Goal: Information Seeking & Learning: Learn about a topic

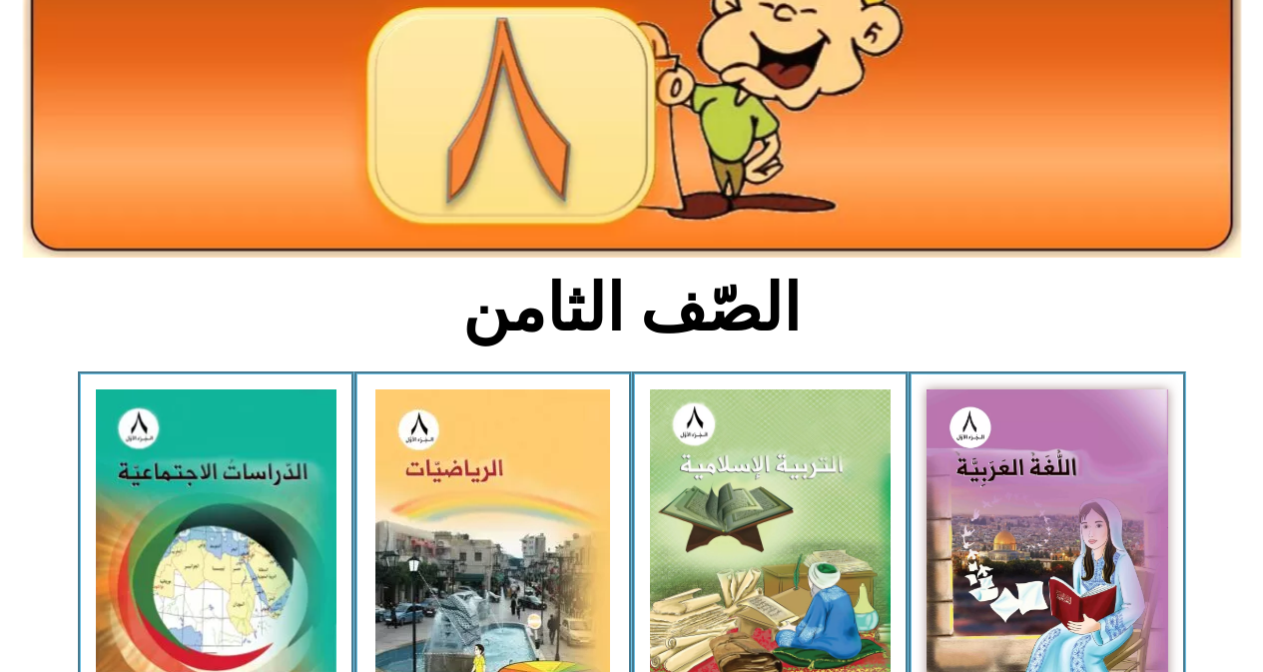
scroll to position [252, 0]
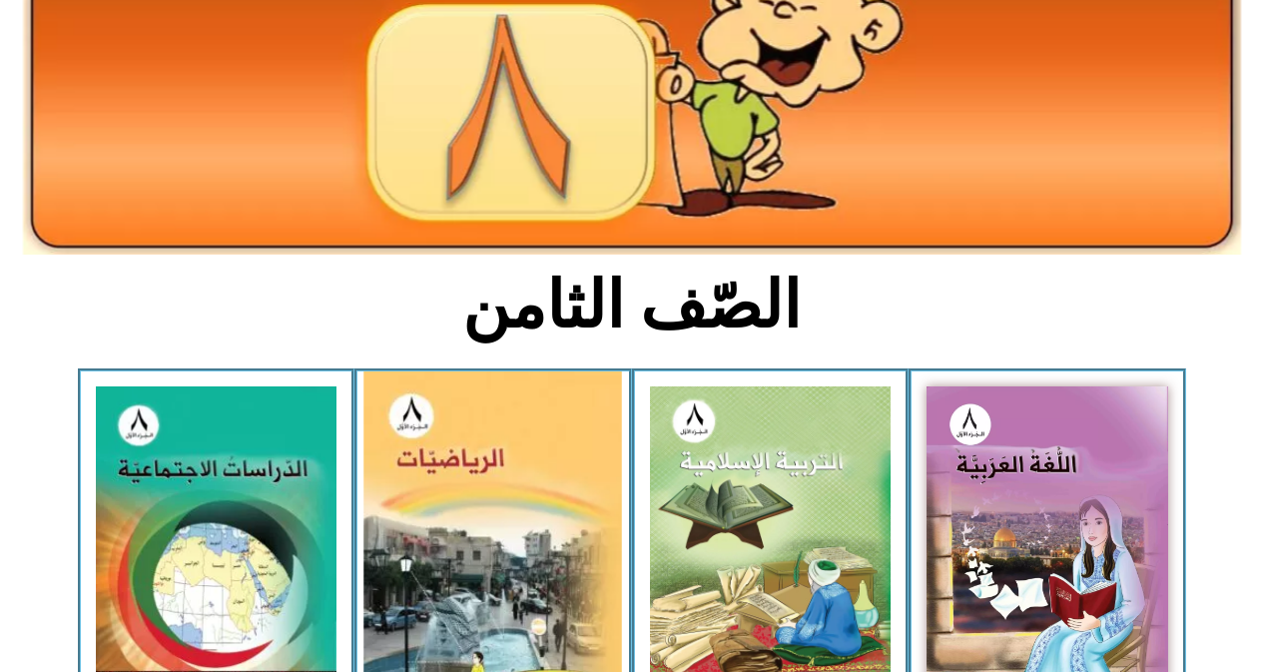
click at [540, 430] on img at bounding box center [493, 535] width 259 height 329
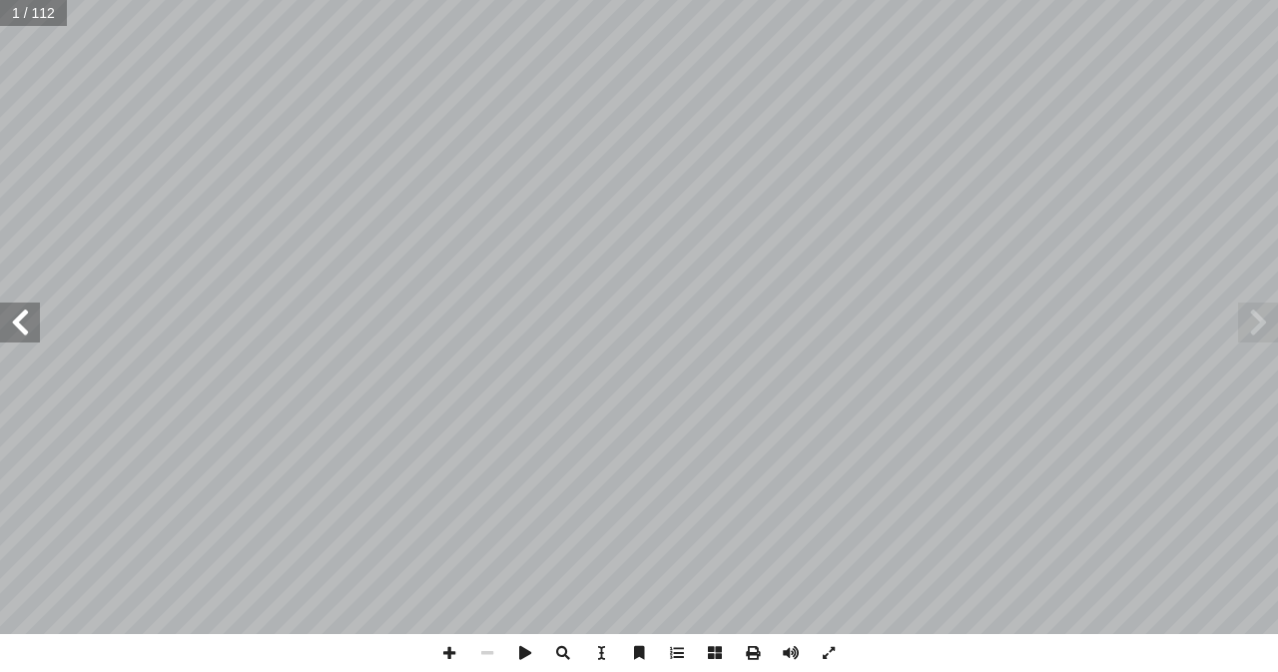
click at [15, 335] on span at bounding box center [20, 322] width 40 height 40
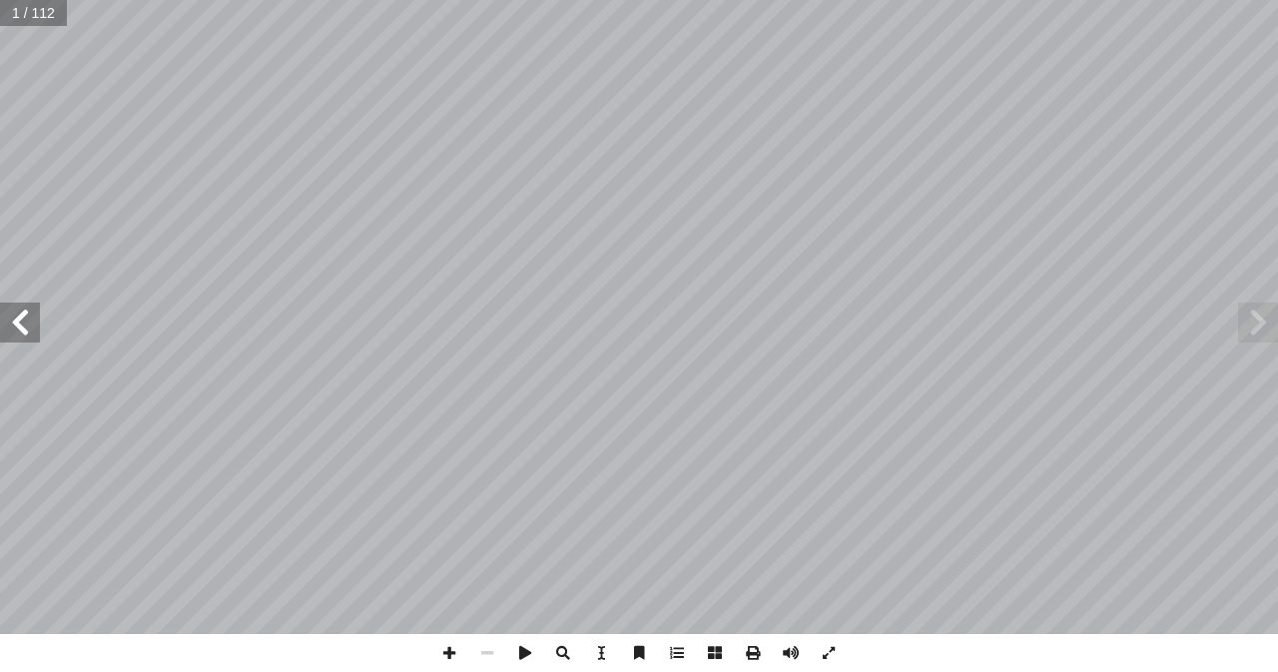
click at [15, 335] on span at bounding box center [20, 322] width 40 height 40
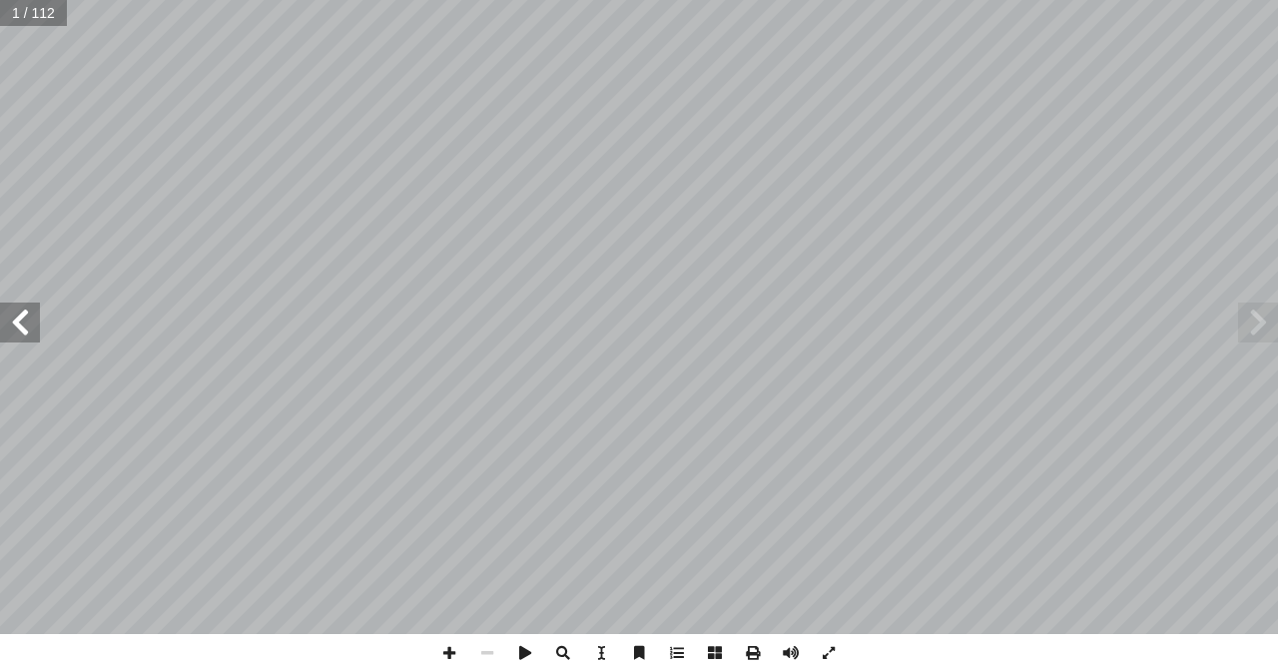
click at [15, 335] on span at bounding box center [20, 322] width 40 height 40
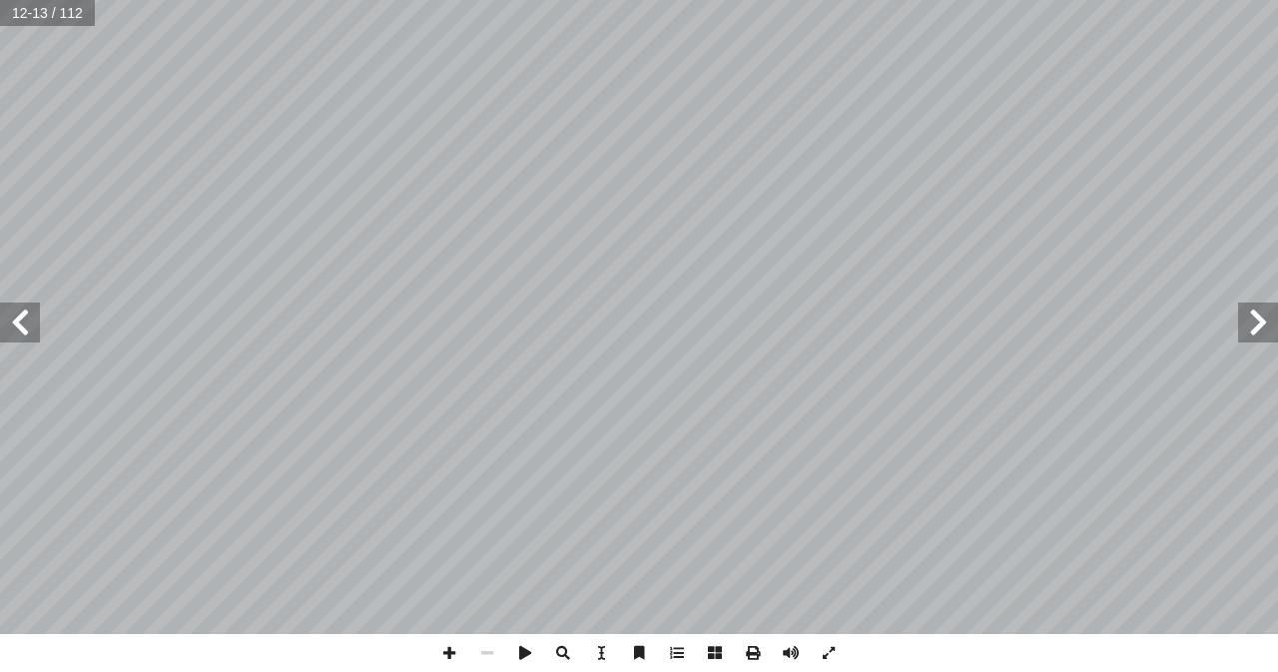
click at [15, 335] on span at bounding box center [20, 322] width 40 height 40
click at [440, 655] on span at bounding box center [449, 653] width 38 height 38
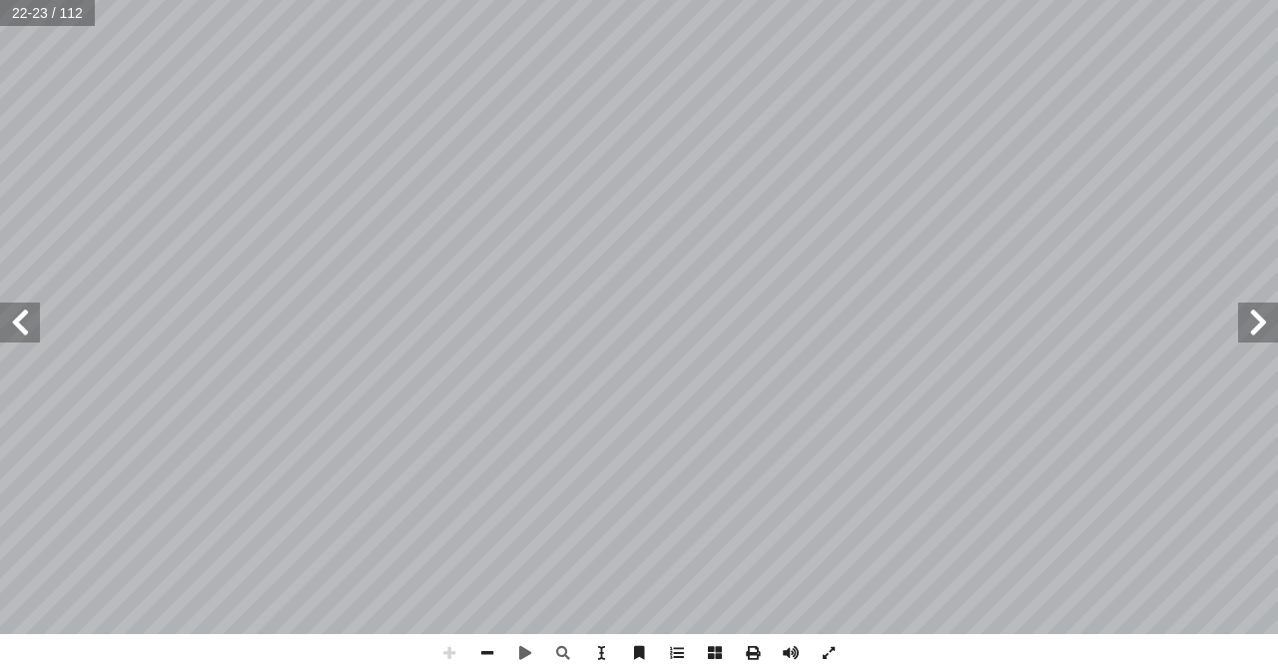
click at [328, 420] on div "18 تية: آ ل� � ِ للقاعدة ً قا ْ ف َ ، و ِ ن ْ ي ّ نسبي ِ ن ْ عددي ِّ ي أ � ُ طر…" at bounding box center [639, 336] width 1278 height 672
drag, startPoint x: 440, startPoint y: 655, endPoint x: 762, endPoint y: 683, distance: 322.6
click at [762, 182] on html "الصفحة الرئيسية الصف الأول الصف الثاني الصف الثالث الصف الرابع الصف الخامس الصف…" at bounding box center [639, 91] width 1278 height 182
